Goal: Task Accomplishment & Management: Manage account settings

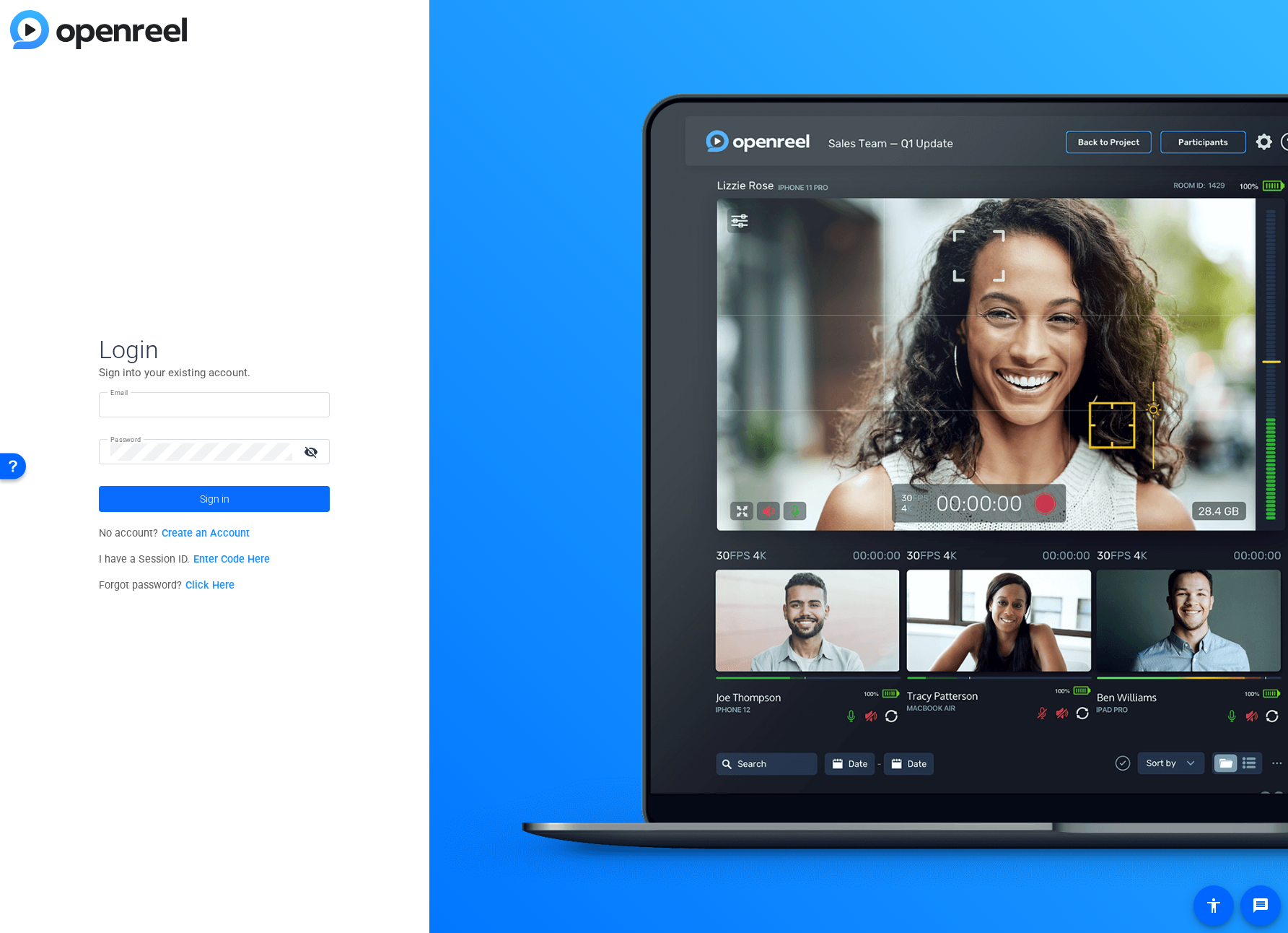
type input "[EMAIL_ADDRESS][PERSON_NAME][DOMAIN_NAME]"
click at [251, 503] on span at bounding box center [214, 499] width 231 height 34
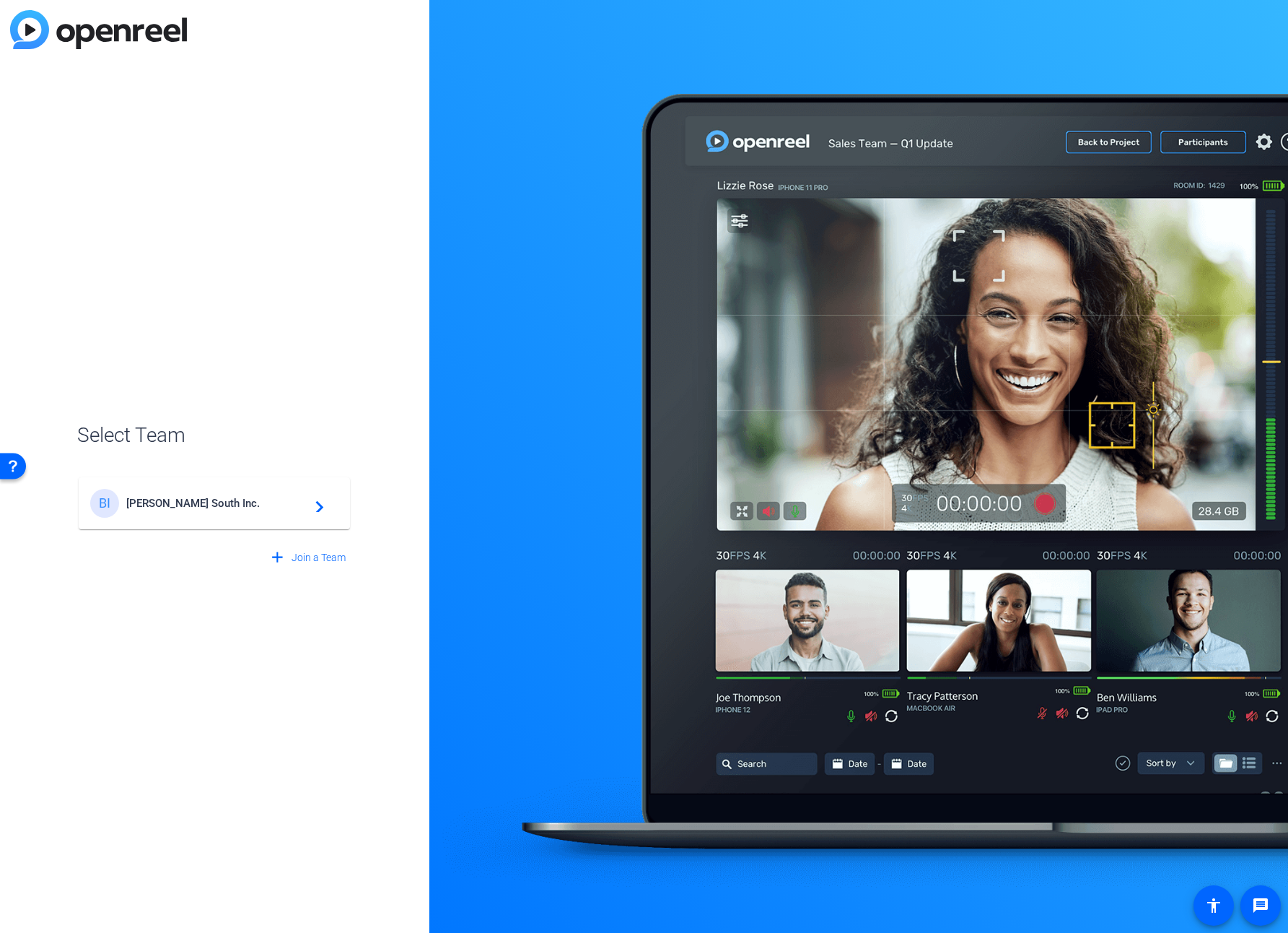
click at [251, 503] on span "[PERSON_NAME] South Inc." at bounding box center [216, 503] width 181 height 13
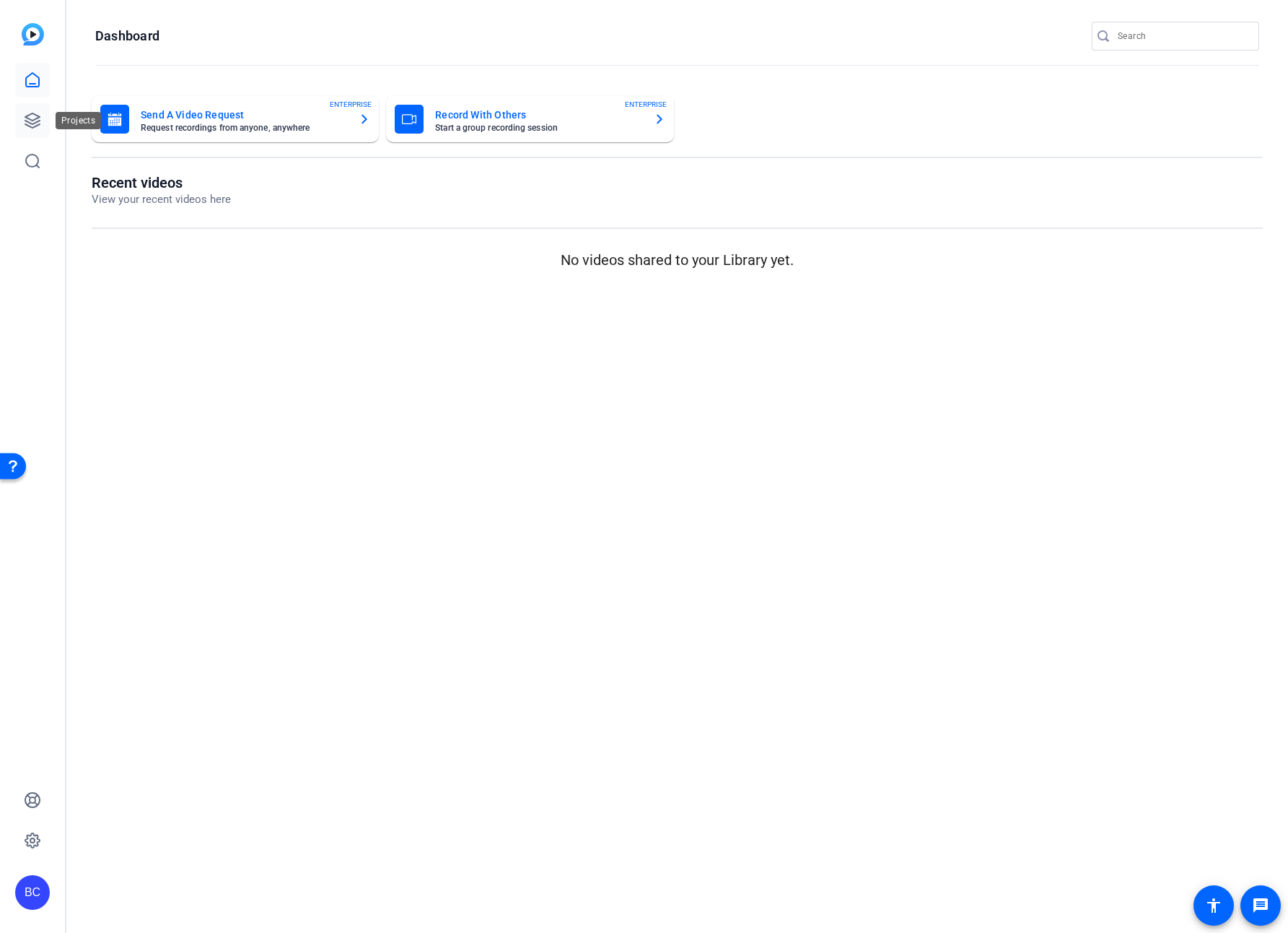
click at [29, 123] on icon at bounding box center [33, 121] width 15 height 15
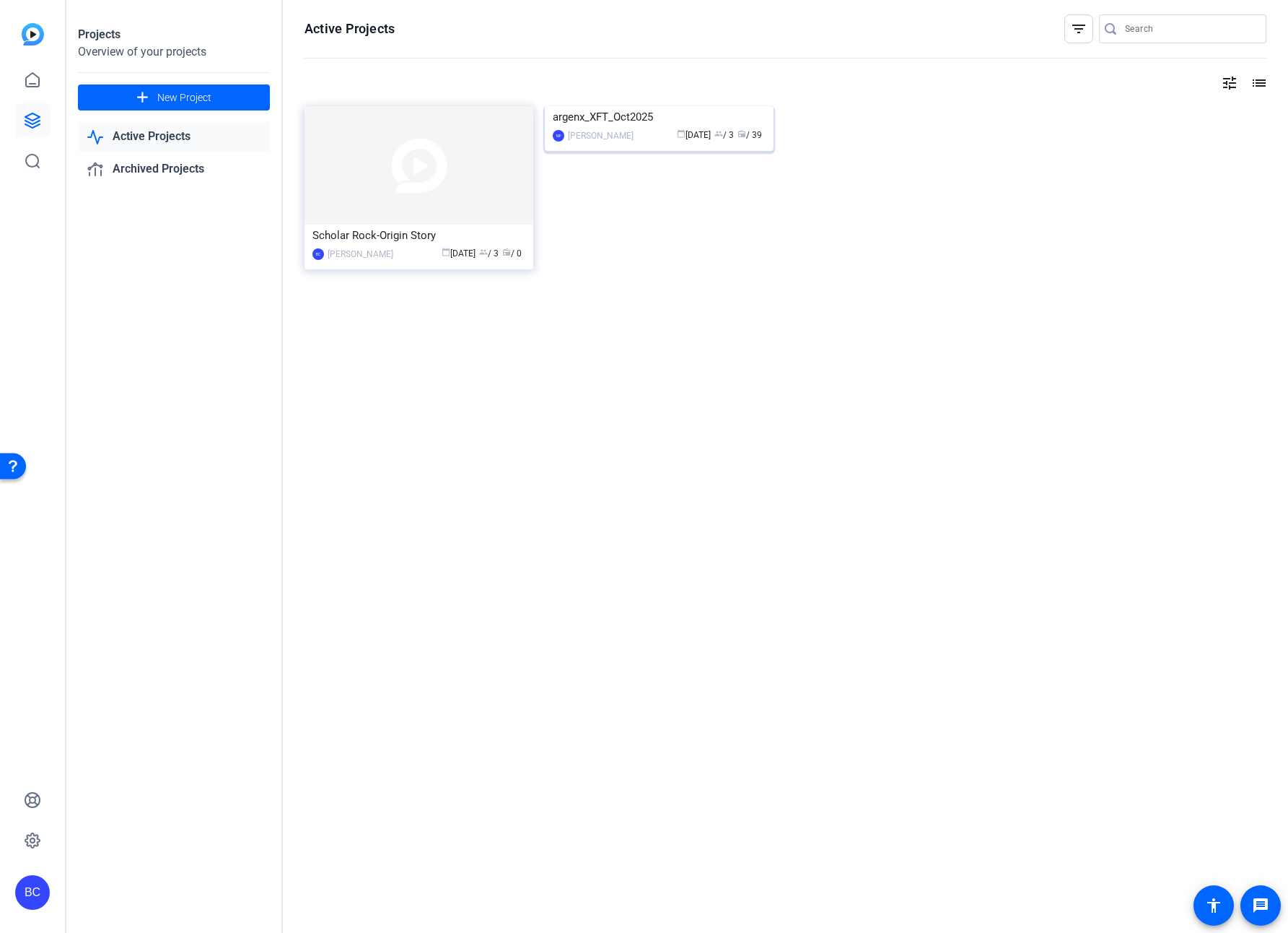
click at [639, 106] on img at bounding box center [659, 106] width 229 height 0
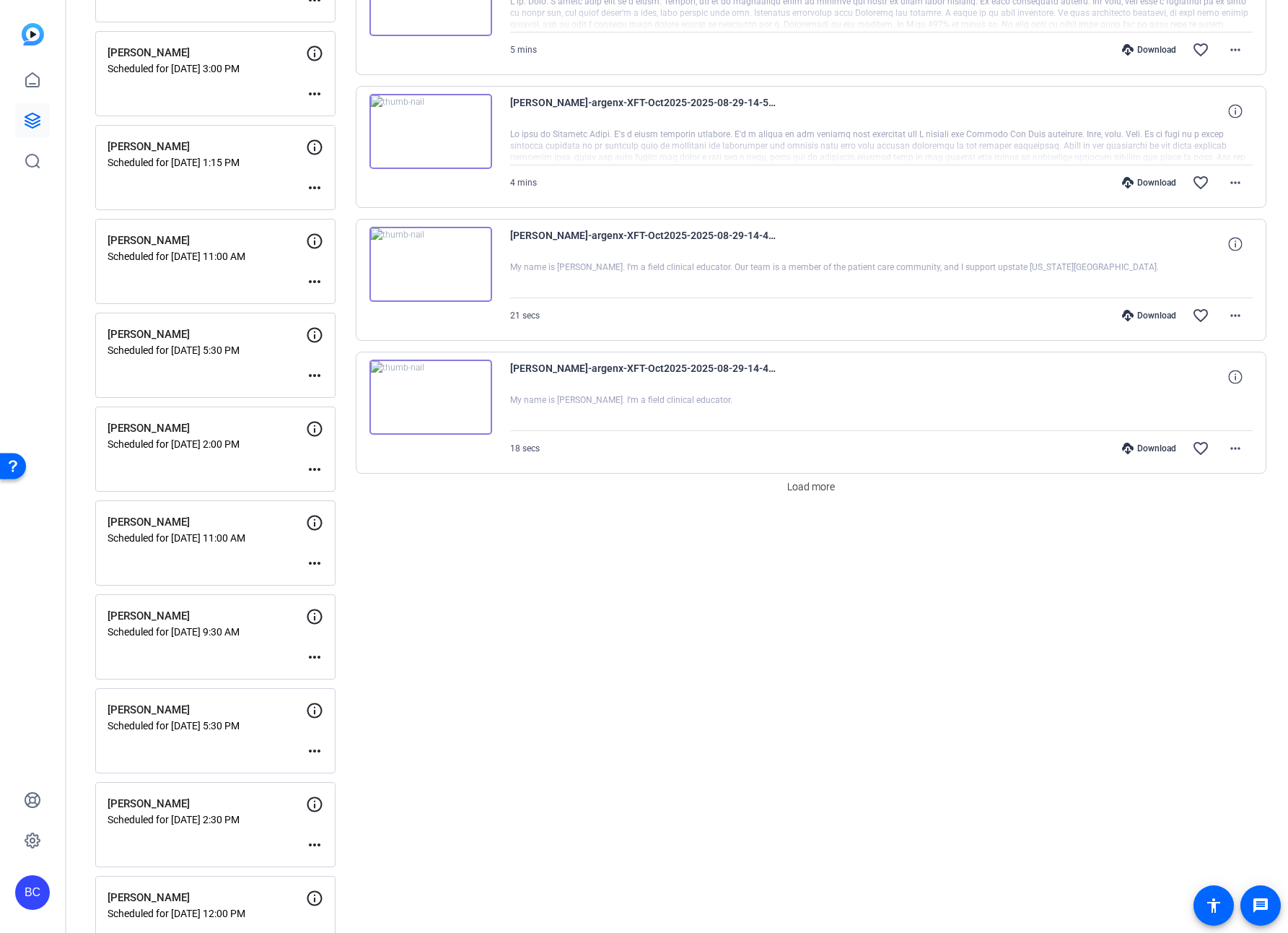
scroll to position [1034, 0]
click at [317, 561] on mat-icon "more_horiz" at bounding box center [315, 562] width 18 height 18
click at [344, 586] on span "Edit Session" at bounding box center [350, 584] width 66 height 18
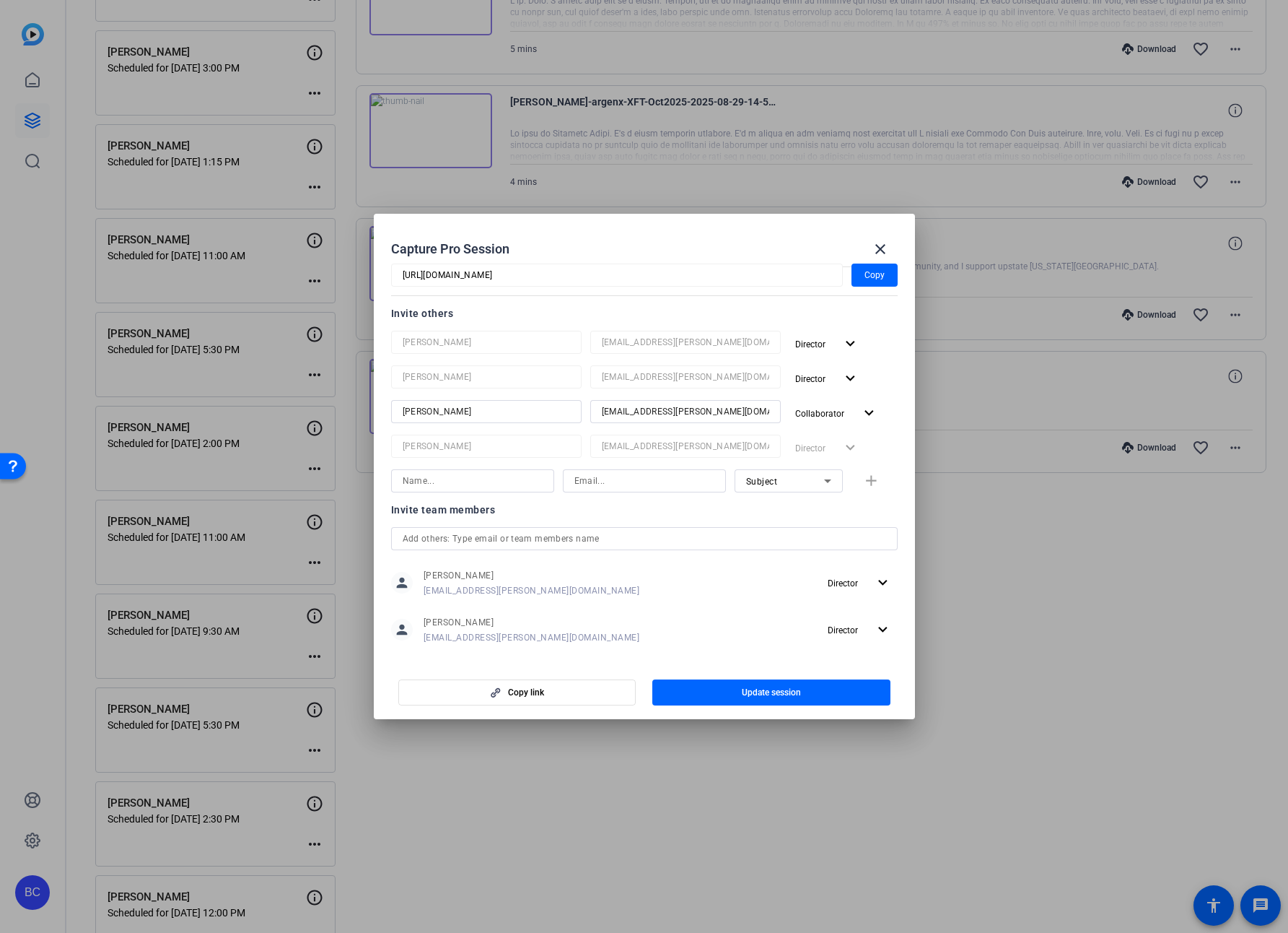
scroll to position [154, 0]
click at [493, 480] on input at bounding box center [473, 480] width 140 height 18
type input "[PERSON_NAME]"
type input "[EMAIL_ADDRESS][PERSON_NAME][DOMAIN_NAME]"
click at [863, 479] on mat-icon "add" at bounding box center [871, 480] width 18 height 18
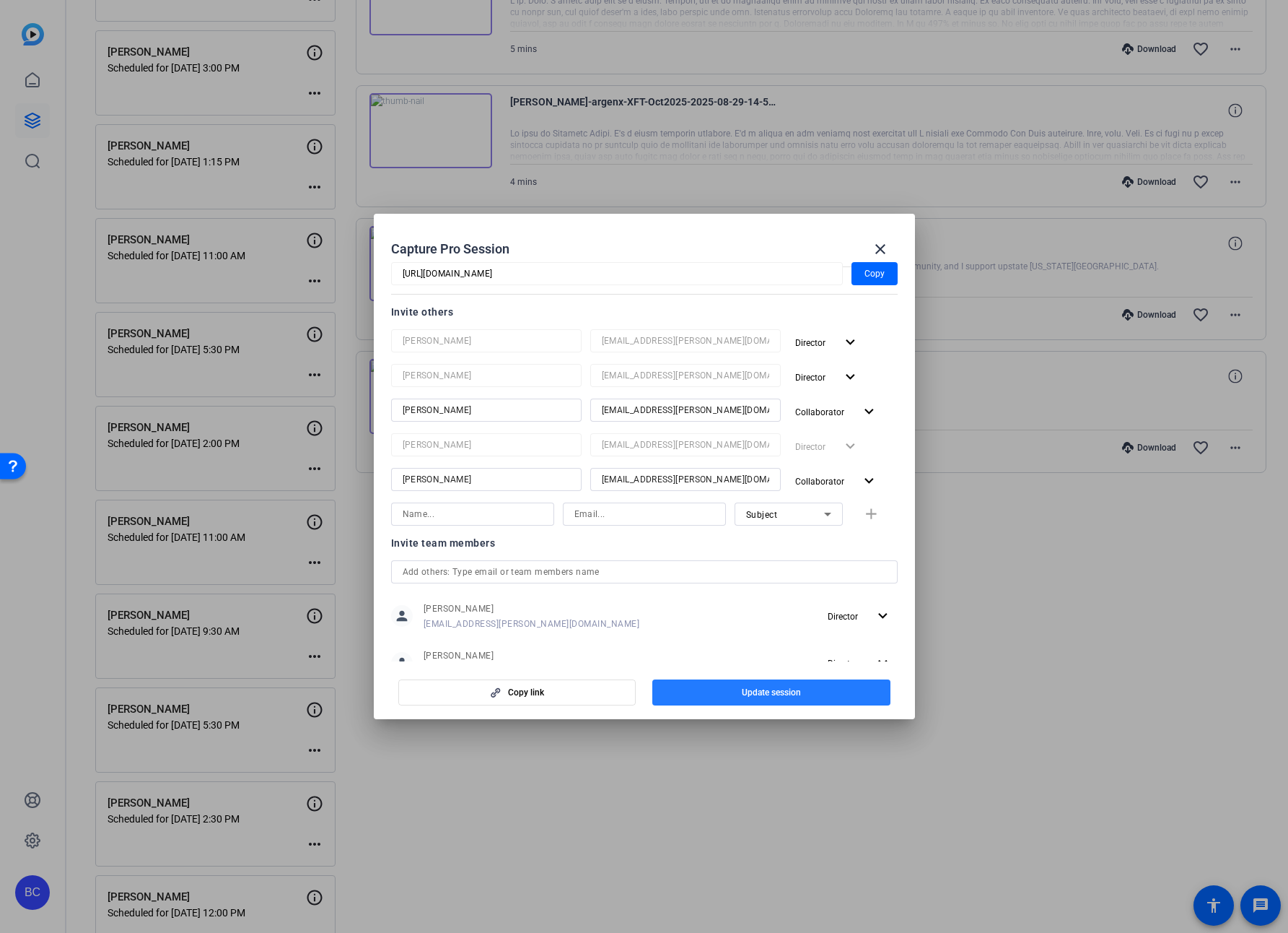
click at [810, 691] on span "button" at bounding box center [772, 692] width 238 height 34
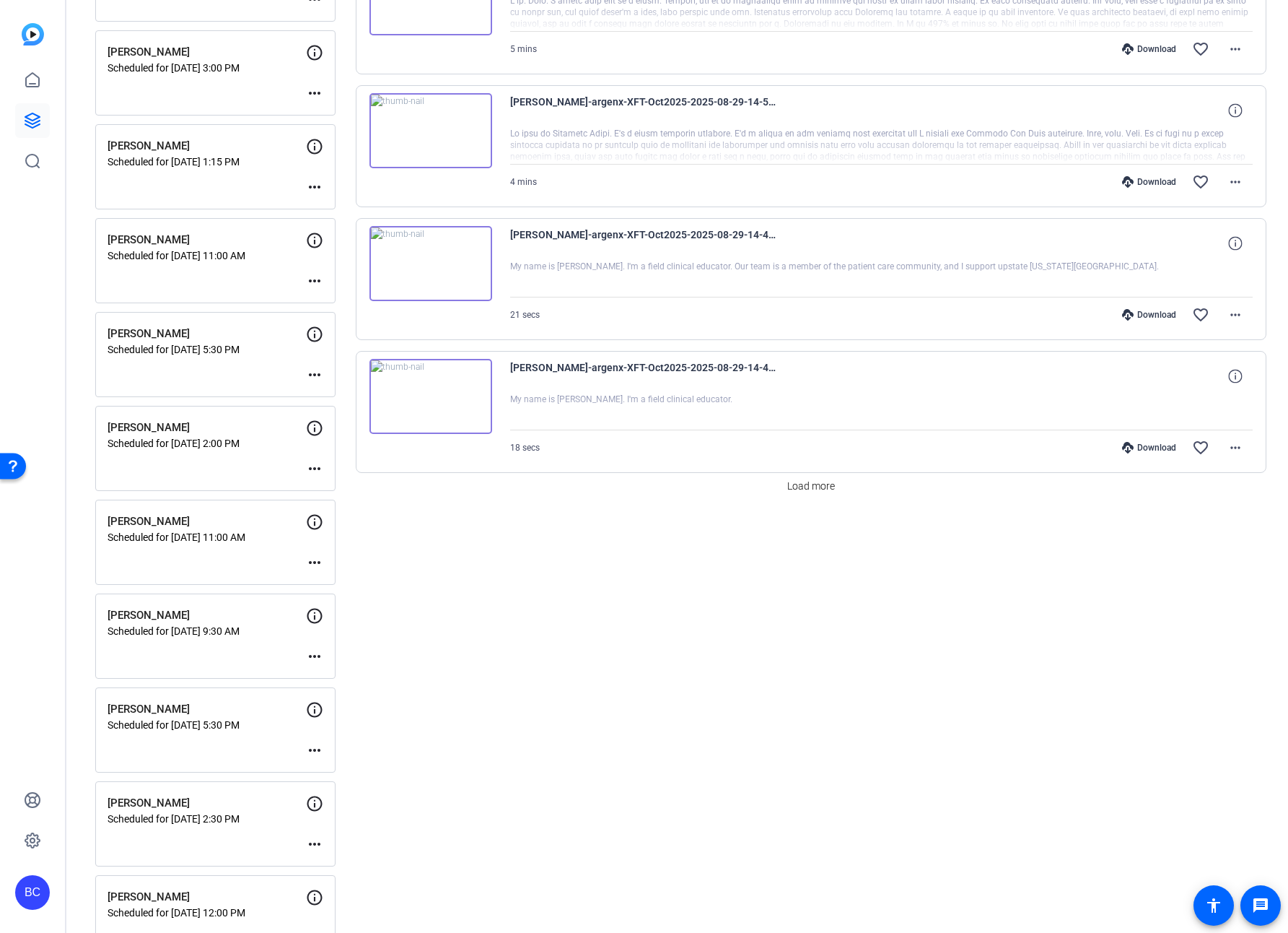
scroll to position [1051, 0]
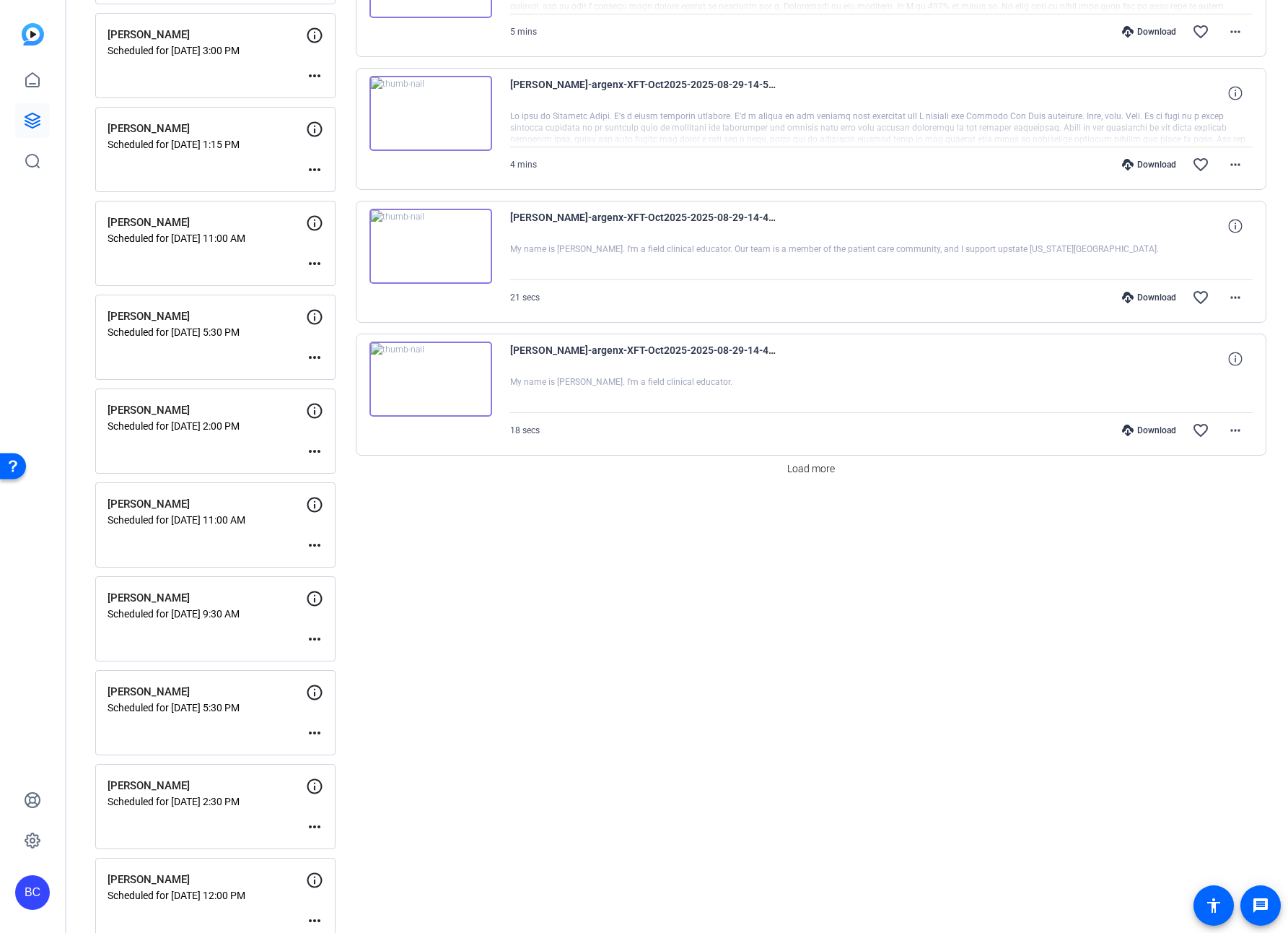
click at [314, 641] on mat-icon "more_horiz" at bounding box center [315, 639] width 18 height 18
click at [338, 655] on span "Edit Session" at bounding box center [350, 661] width 66 height 18
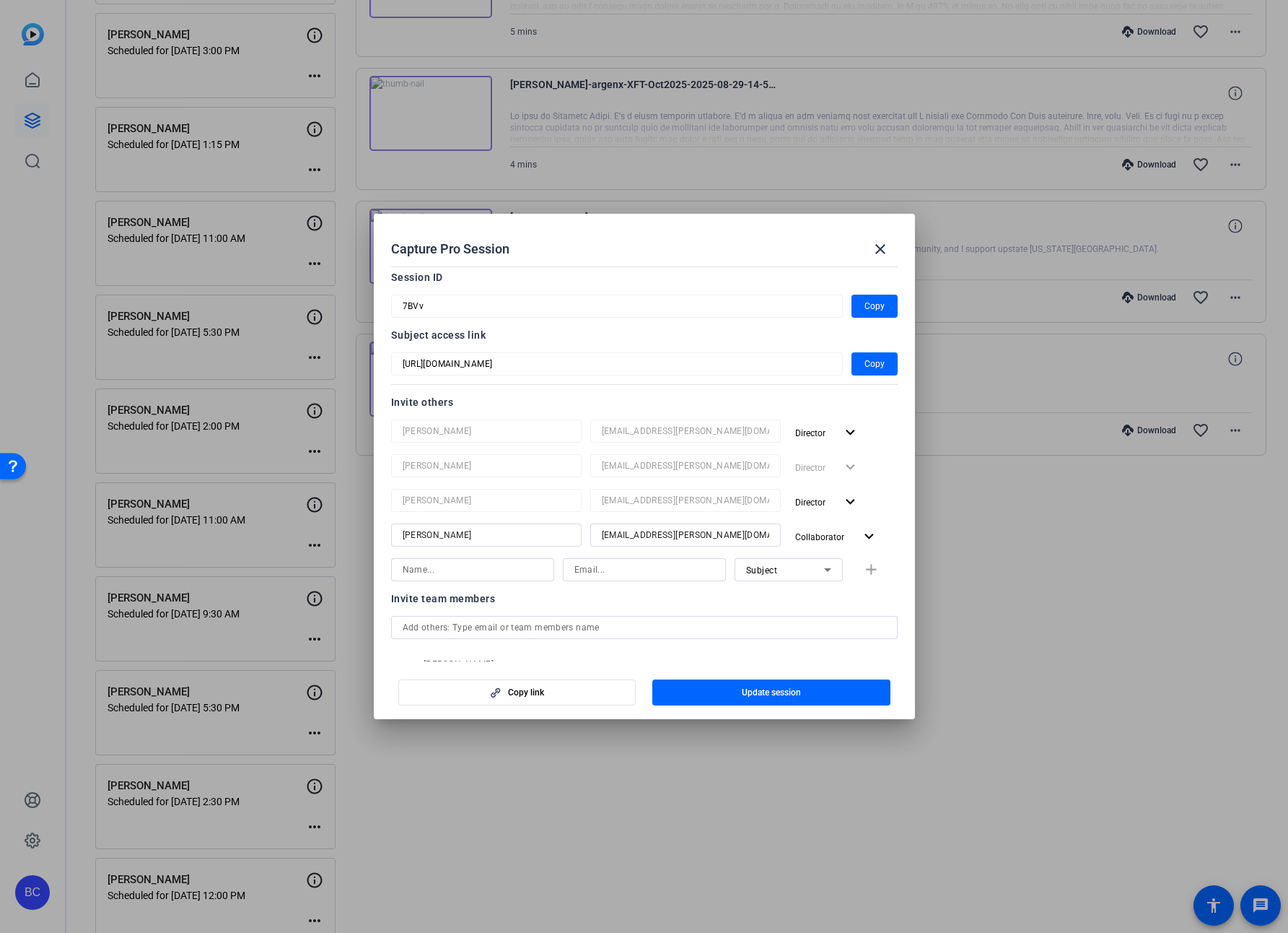
scroll to position [67, 0]
click at [471, 565] on input at bounding box center [473, 567] width 140 height 18
type input "[PERSON_NAME]"
type input "[EMAIL_ADDRESS][PERSON_NAME][DOMAIN_NAME]"
click at [866, 562] on mat-icon "add" at bounding box center [871, 567] width 18 height 18
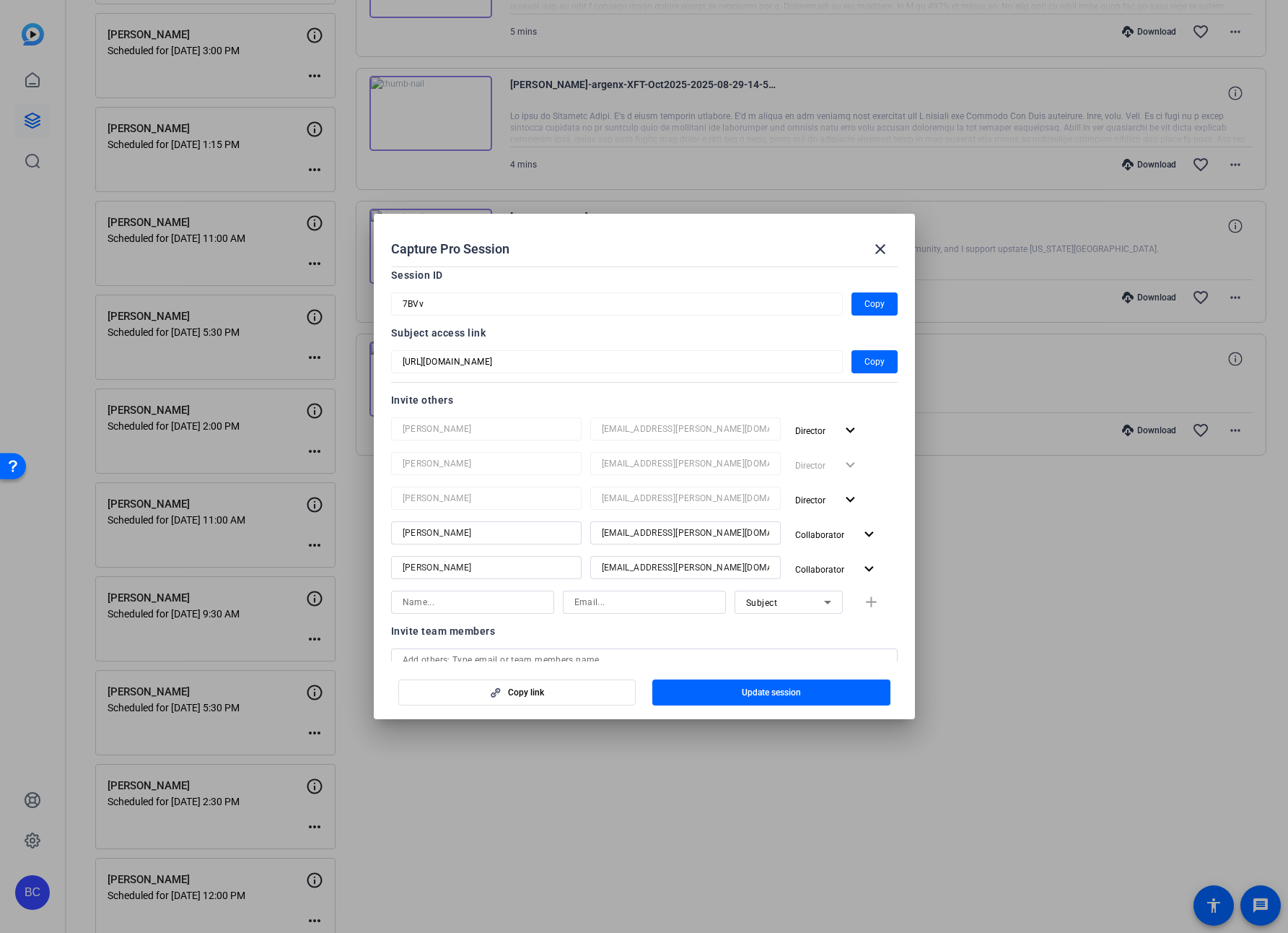
click at [759, 695] on span "Update session" at bounding box center [771, 692] width 59 height 12
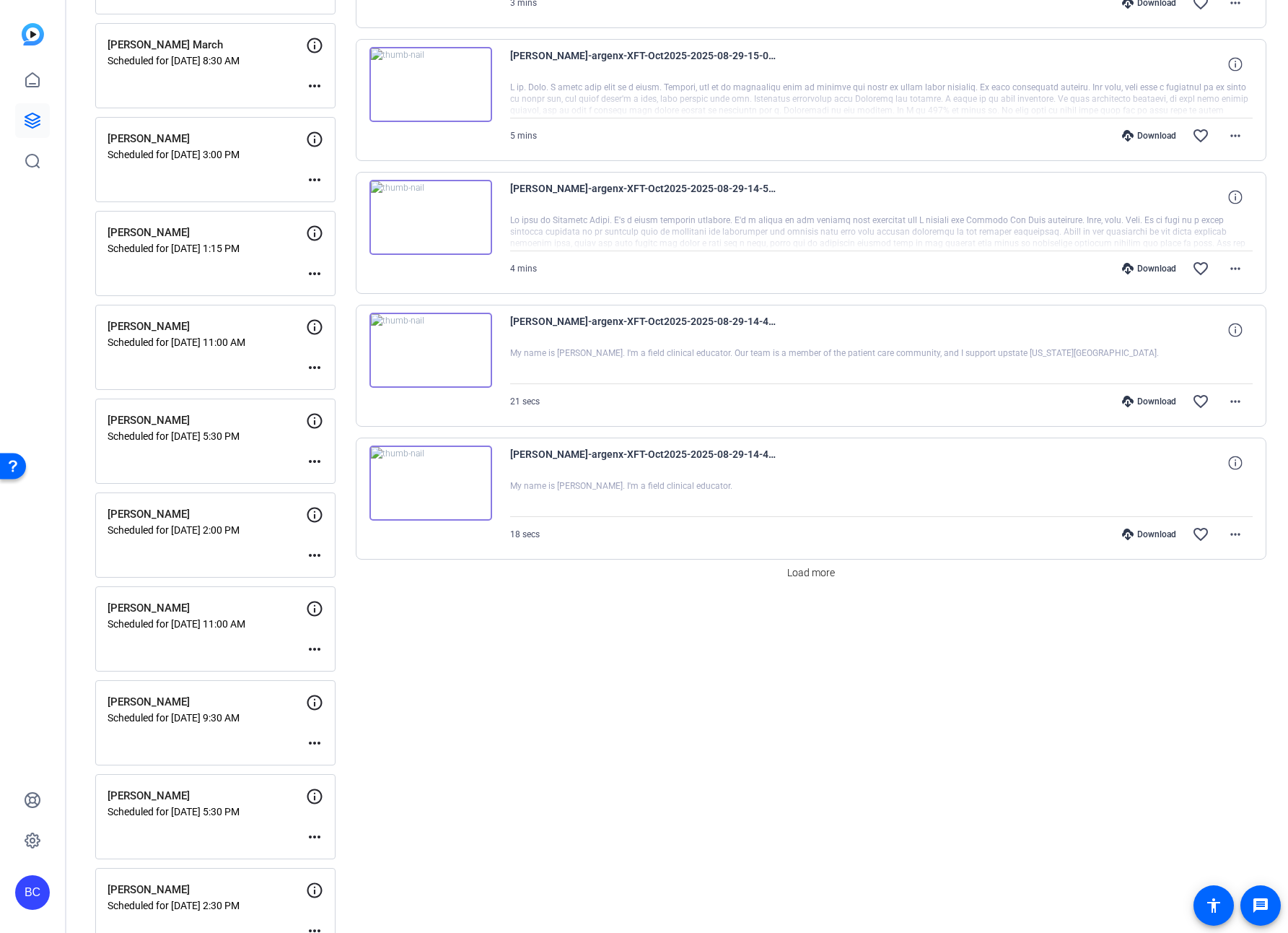
scroll to position [933, 0]
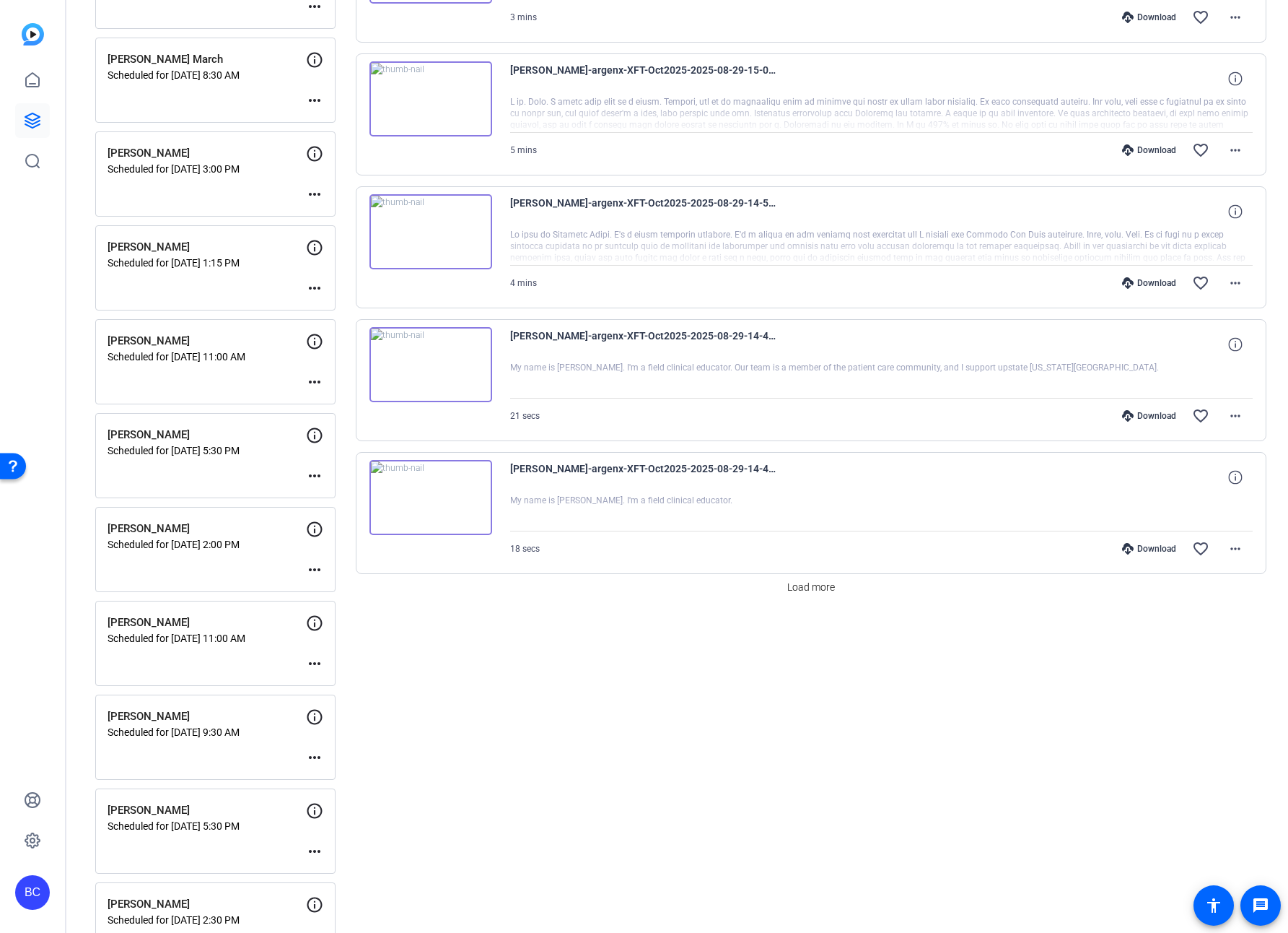
click at [318, 204] on div "[PERSON_NAME] Scheduled for [DATE] 3:00 PM more_horiz" at bounding box center [215, 174] width 240 height 86
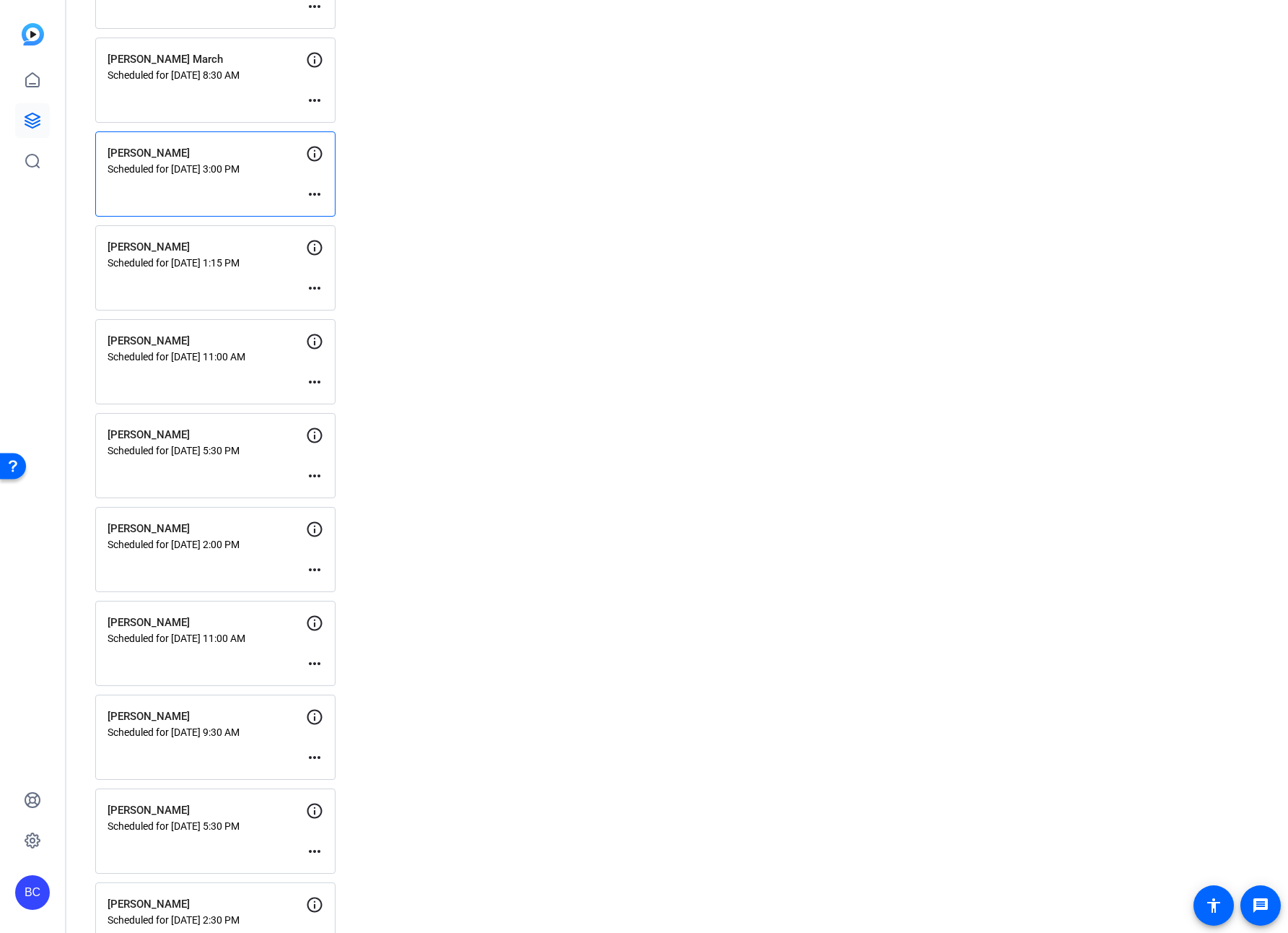
click at [317, 195] on mat-icon "more_horiz" at bounding box center [315, 194] width 18 height 18
click at [330, 211] on span "Edit Session" at bounding box center [350, 216] width 66 height 18
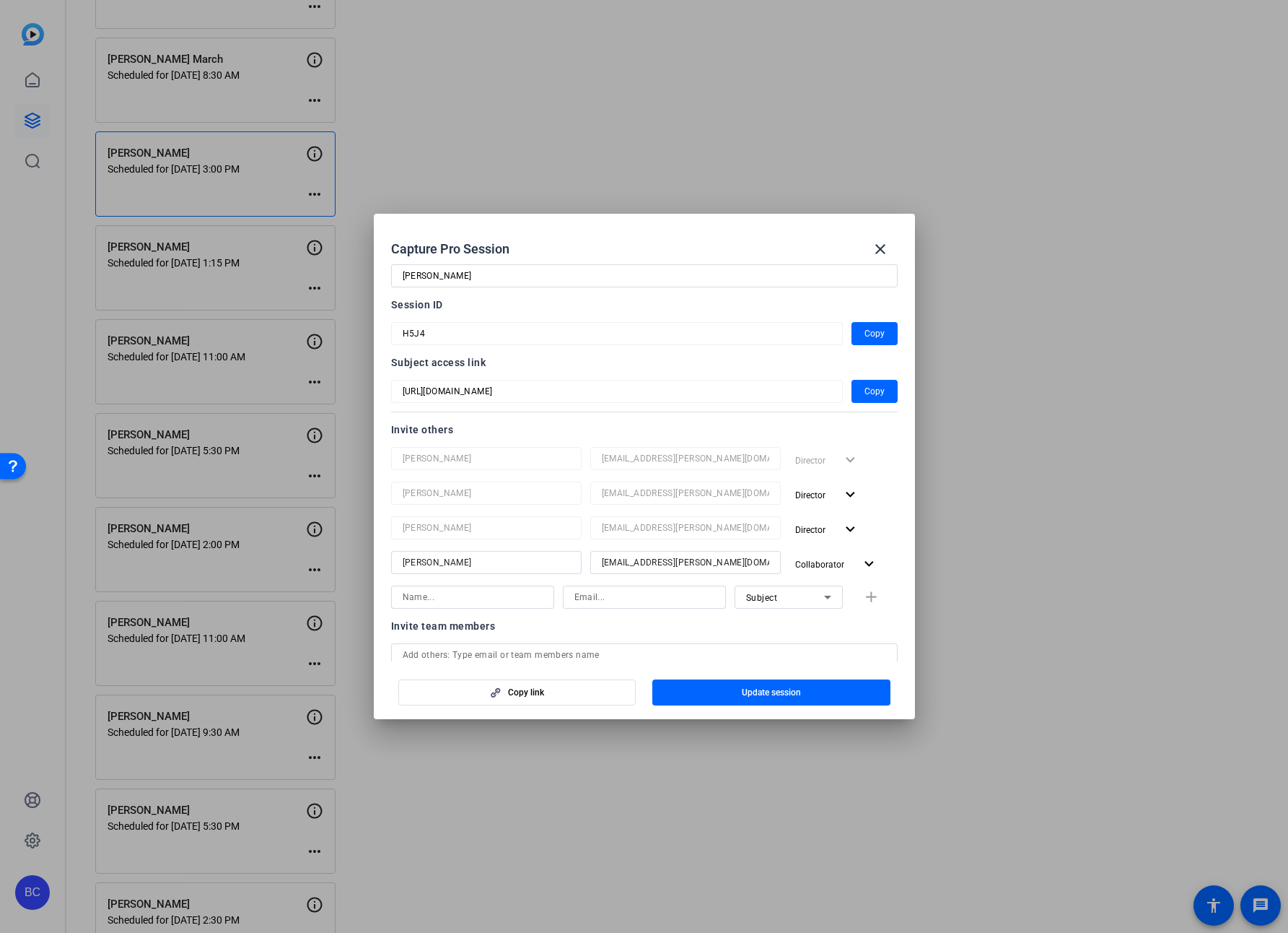
scroll to position [56, 0]
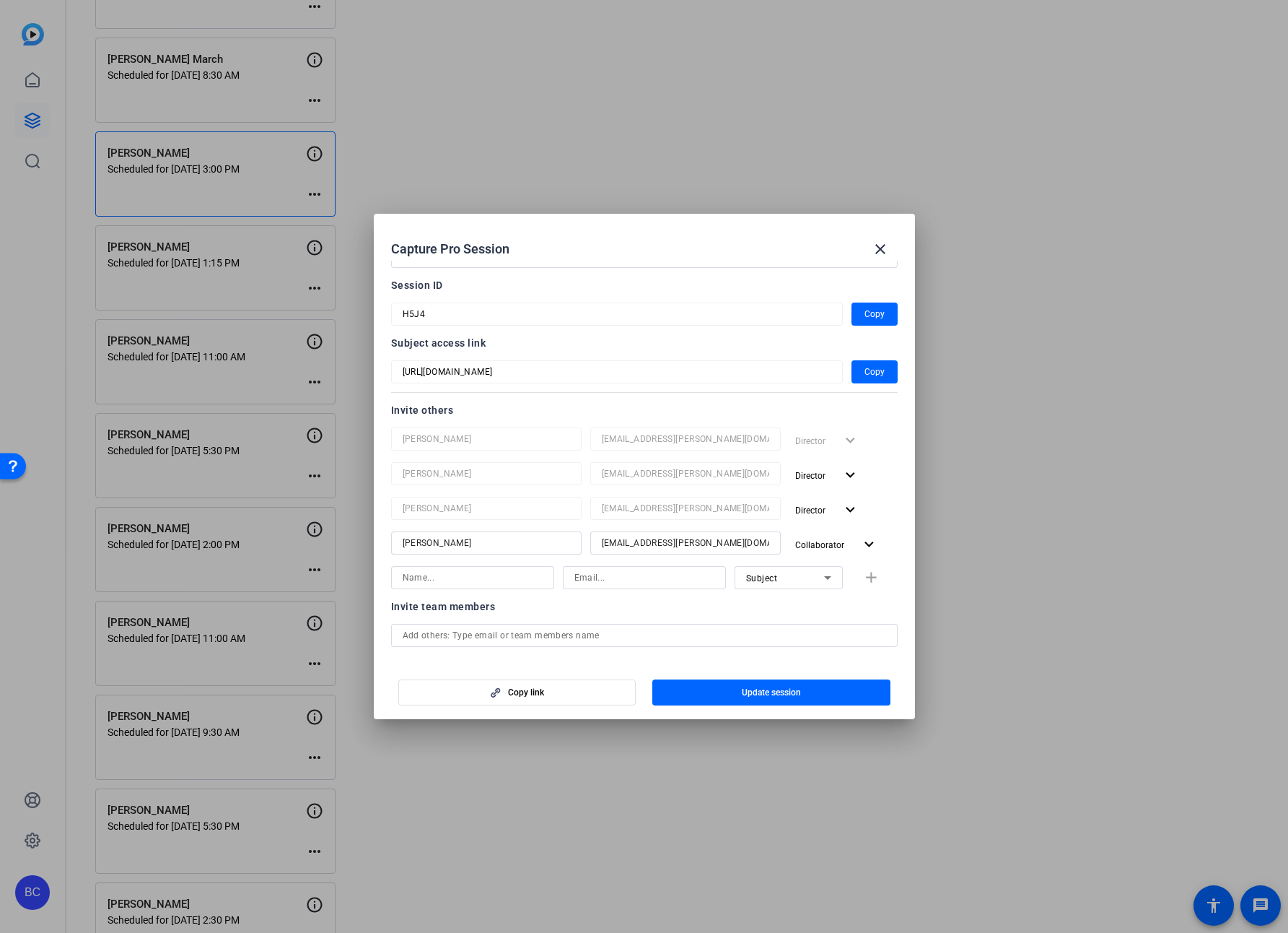
click at [484, 586] on div at bounding box center [473, 578] width 140 height 23
type input "m"
type input "[PERSON_NAME]"
type input "[EMAIL_ADDRESS][PERSON_NAME][DOMAIN_NAME]"
click at [876, 578] on span "button" at bounding box center [874, 577] width 46 height 34
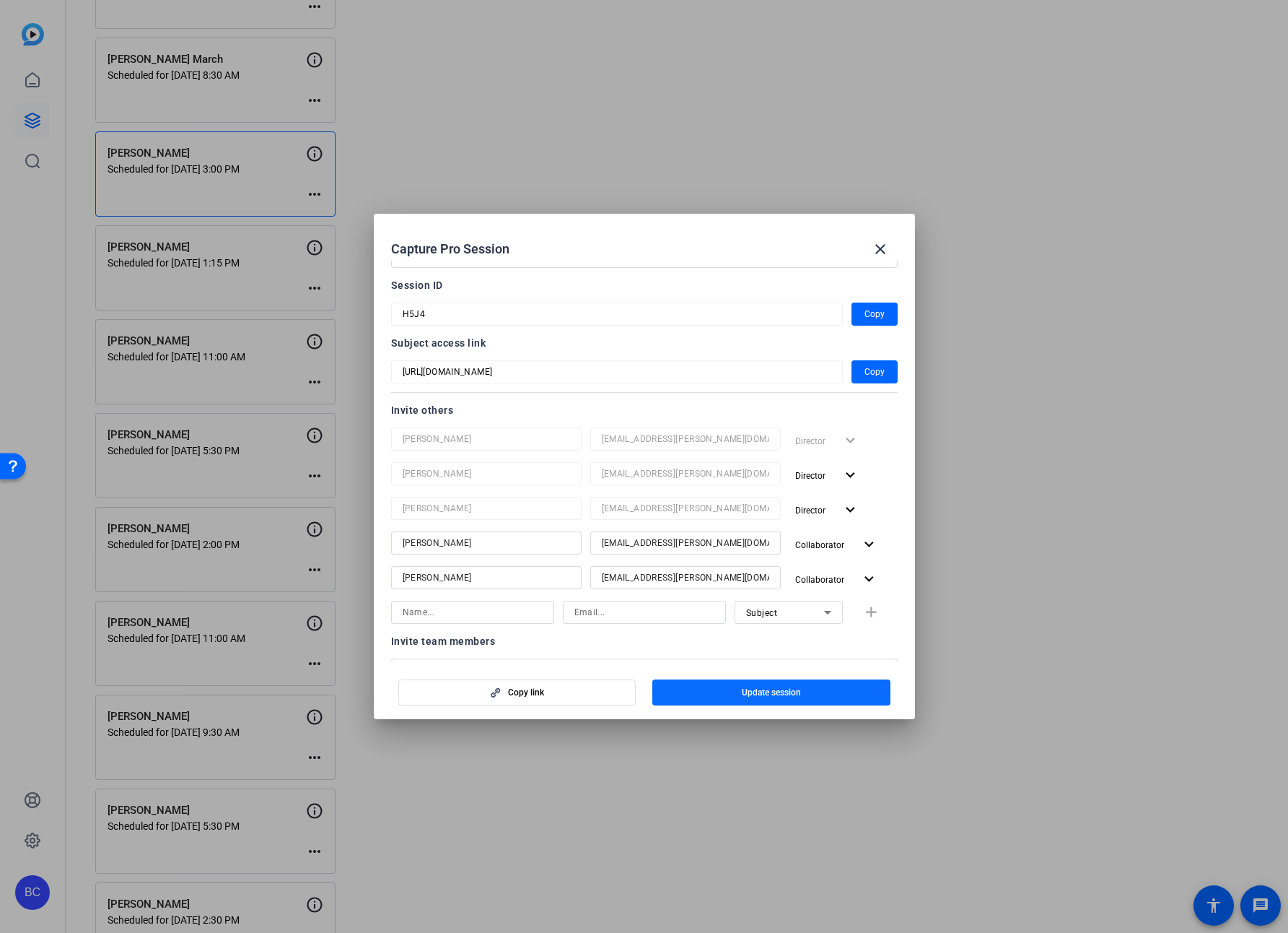
click at [792, 688] on span "Update session" at bounding box center [771, 692] width 59 height 12
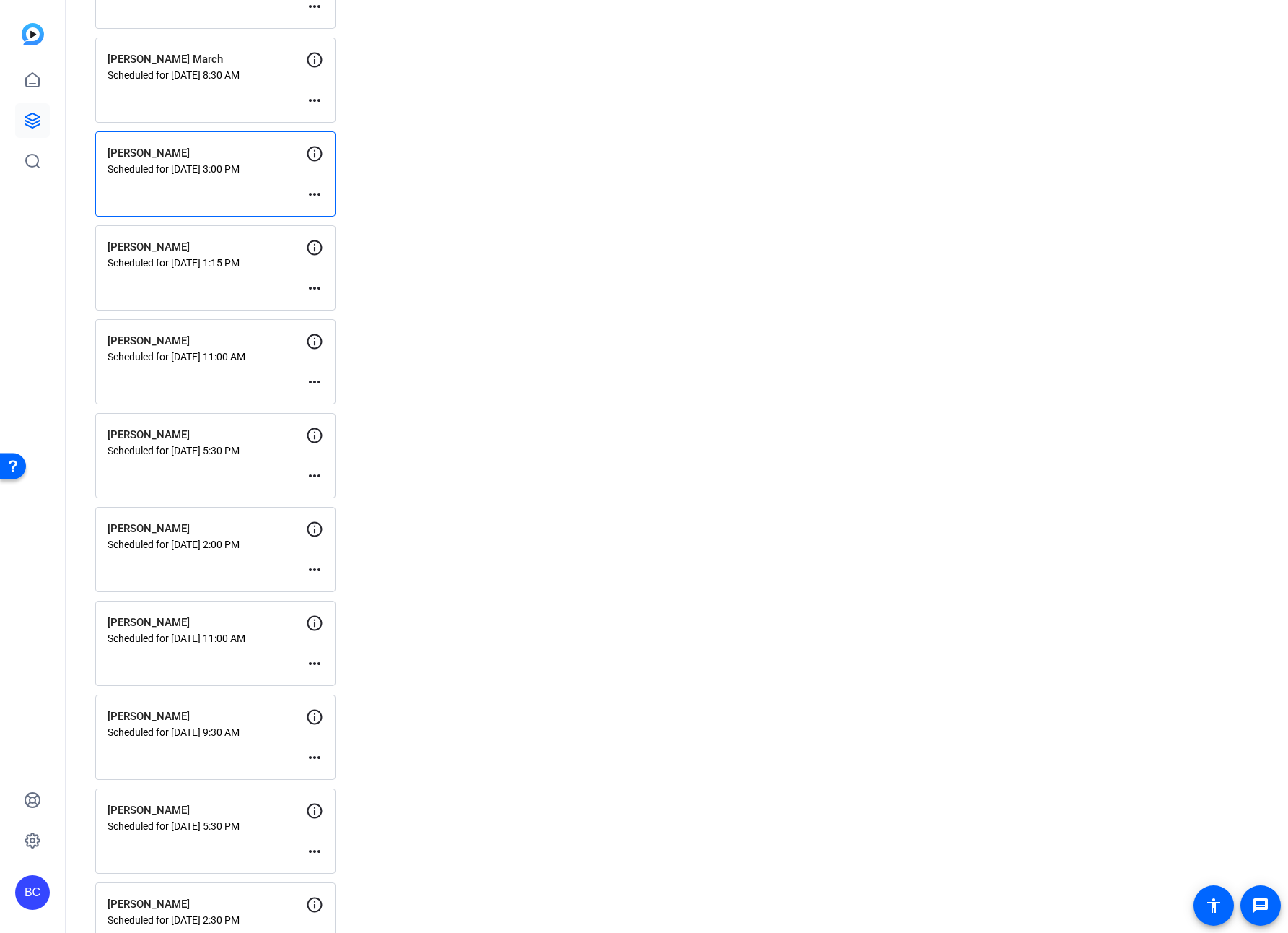
click at [28, 900] on div "BC" at bounding box center [32, 892] width 34 height 34
click at [199, 876] on mat-icon "logout" at bounding box center [192, 872] width 18 height 18
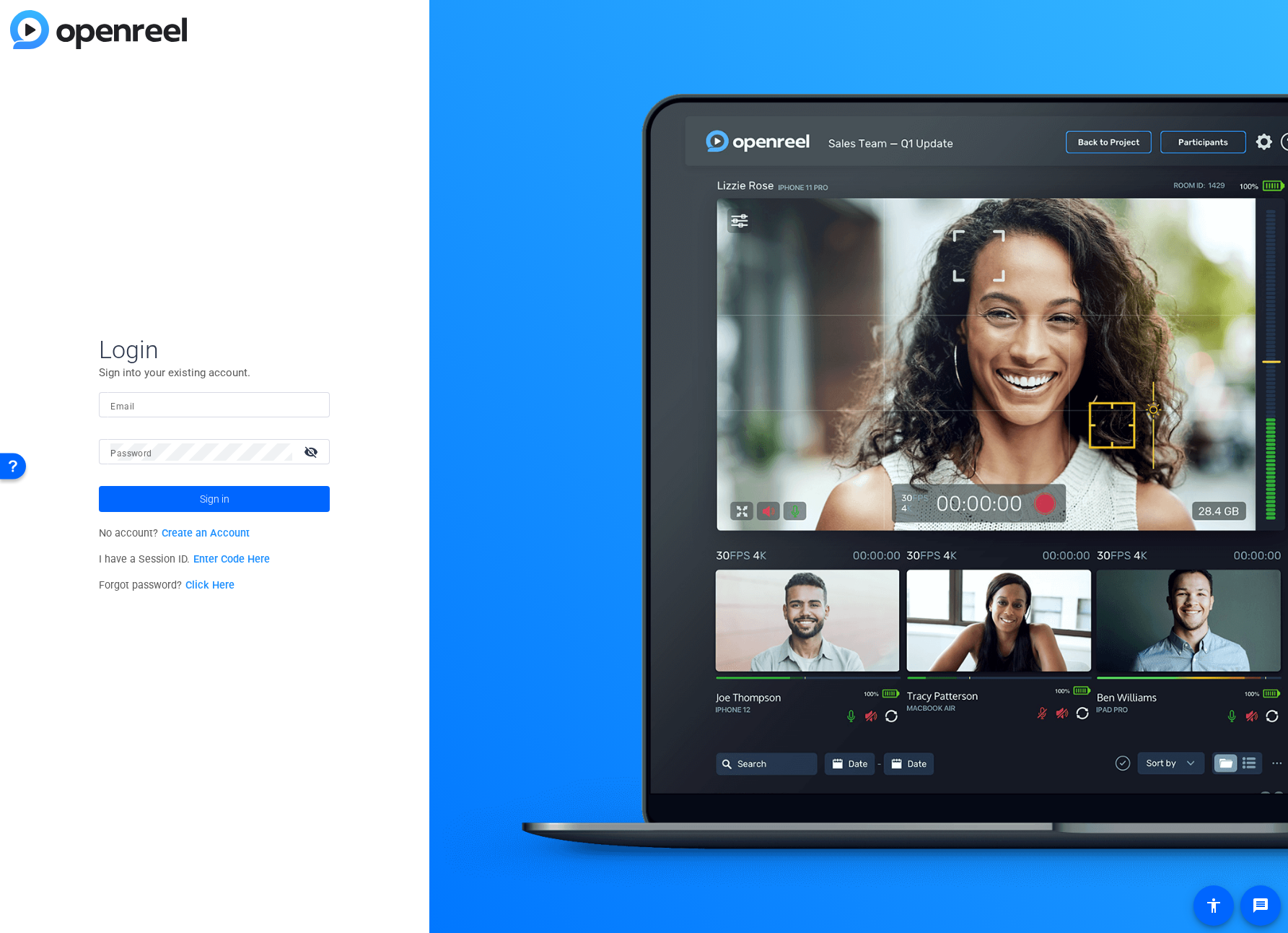
type input "[EMAIL_ADDRESS][PERSON_NAME][DOMAIN_NAME]"
